Goal: Transaction & Acquisition: Purchase product/service

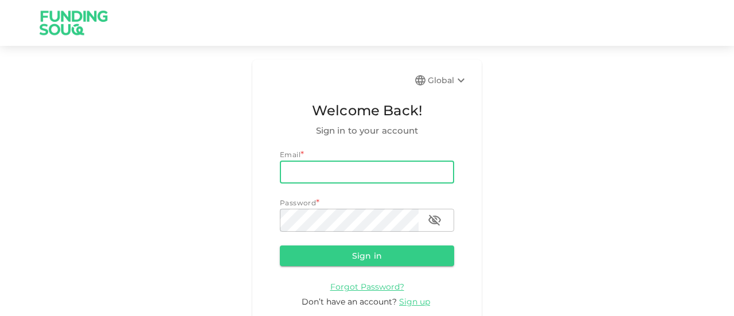
click at [345, 171] on input "email" at bounding box center [367, 172] width 174 height 23
type input "[EMAIL_ADDRESS][DOMAIN_NAME]"
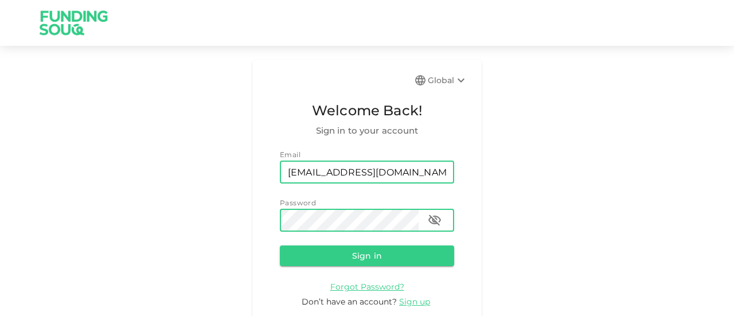
click at [280, 245] on button "Sign in" at bounding box center [367, 255] width 174 height 21
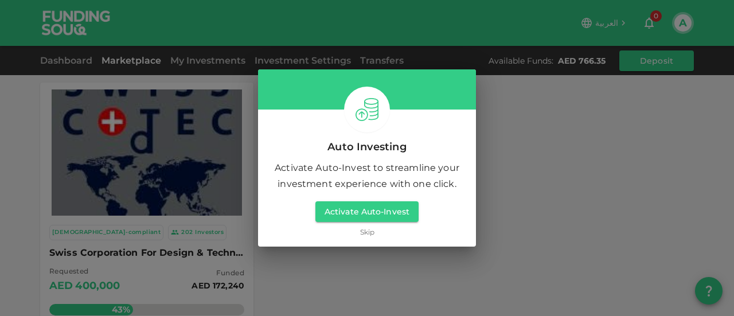
click at [370, 231] on link "Skip" at bounding box center [367, 231] width 14 height 11
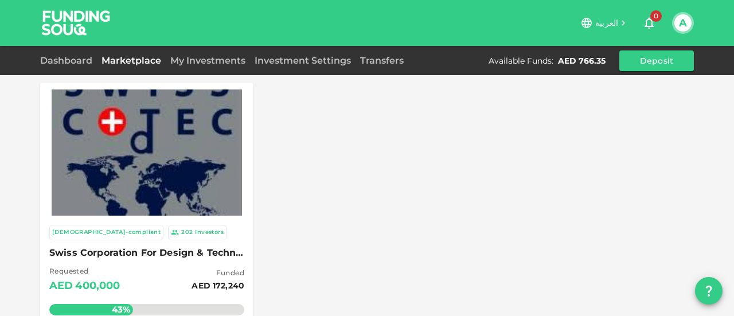
click at [106, 163] on img at bounding box center [147, 152] width 190 height 190
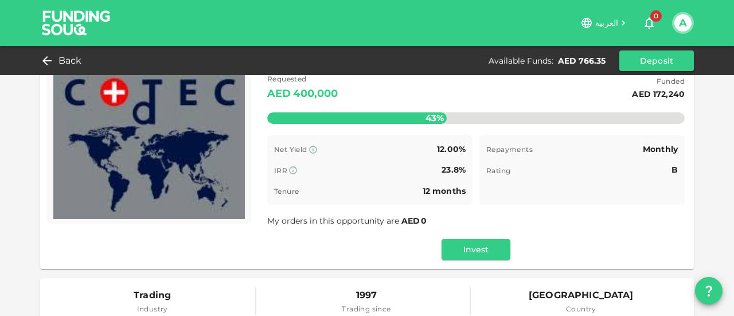
scroll to position [115, 0]
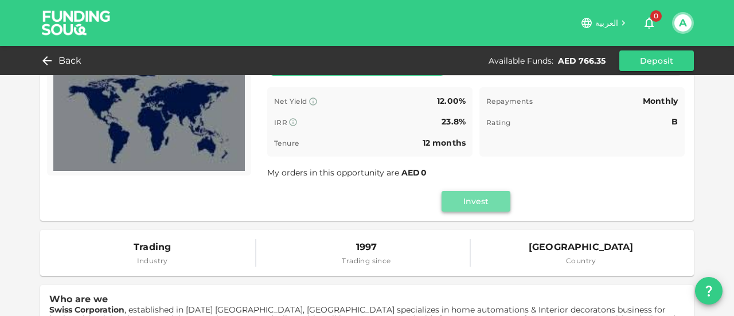
click at [493, 198] on button "Invest" at bounding box center [476, 201] width 69 height 21
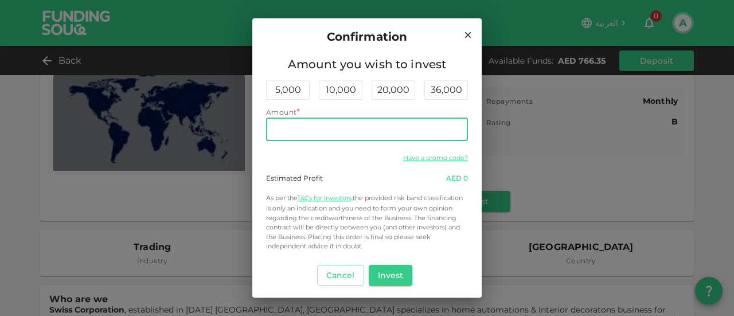
click at [302, 132] on input "Amount" at bounding box center [367, 129] width 202 height 23
type input "760"
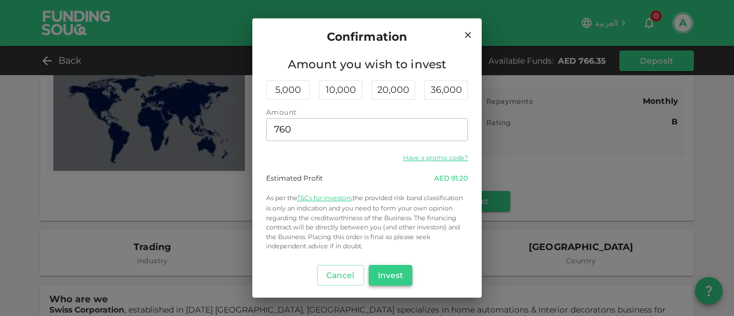
click at [404, 275] on button "Invest" at bounding box center [391, 275] width 44 height 21
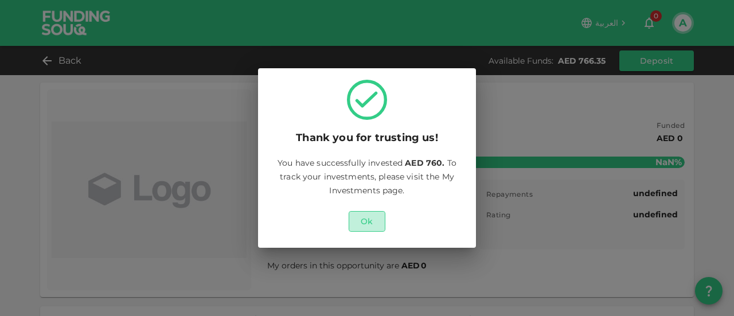
click at [372, 213] on button "Ok" at bounding box center [367, 221] width 37 height 21
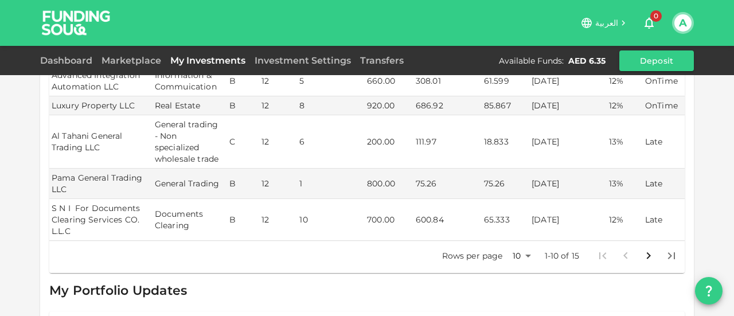
scroll to position [573, 0]
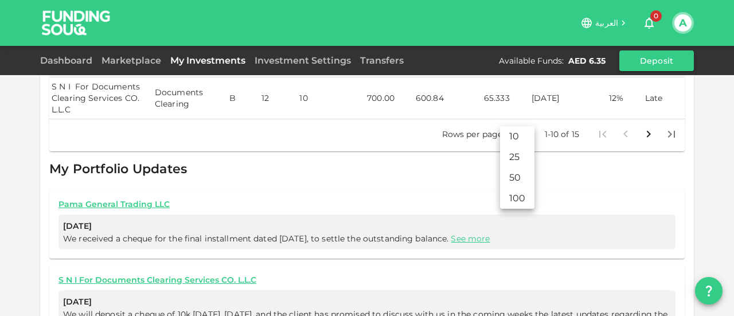
click at [522, 115] on body "العربية 0 A Dashboard Marketplace My Investments Investment Settings Transfers …" at bounding box center [367, 158] width 734 height 316
click at [515, 159] on li "25" at bounding box center [517, 157] width 34 height 21
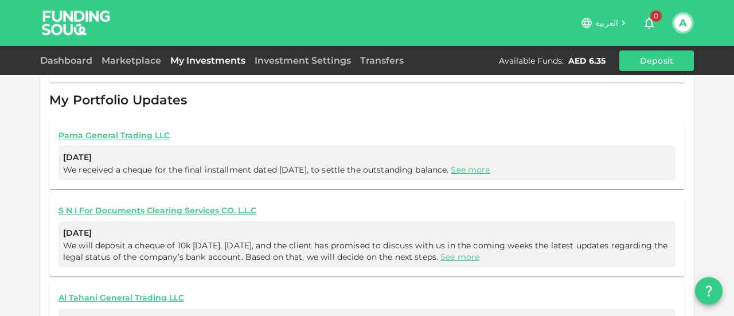
type input "25"
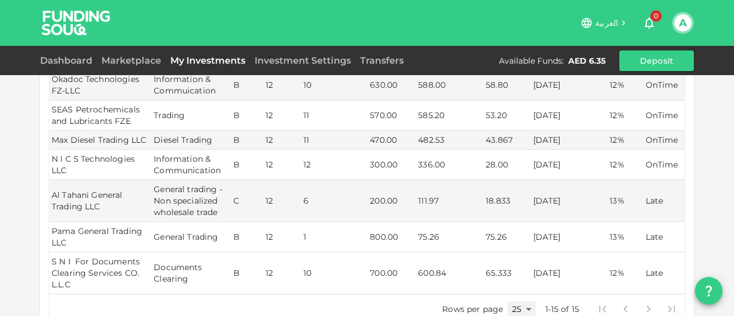
scroll to position [459, 0]
